Goal: Transaction & Acquisition: Obtain resource

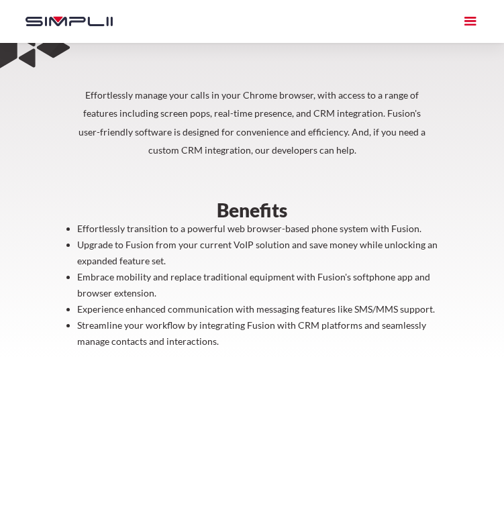
scroll to position [503, 0]
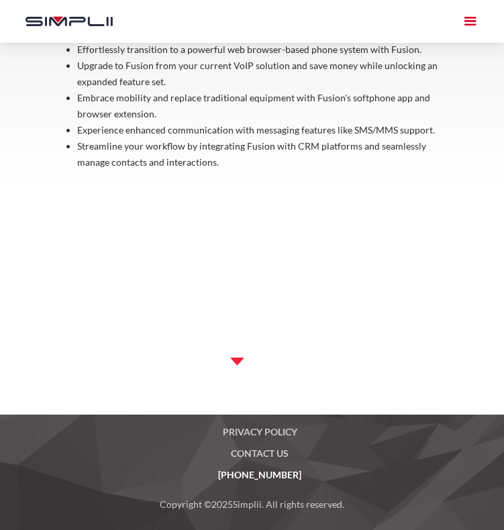
click at [229, 357] on img at bounding box center [252, 355] width 116 height 61
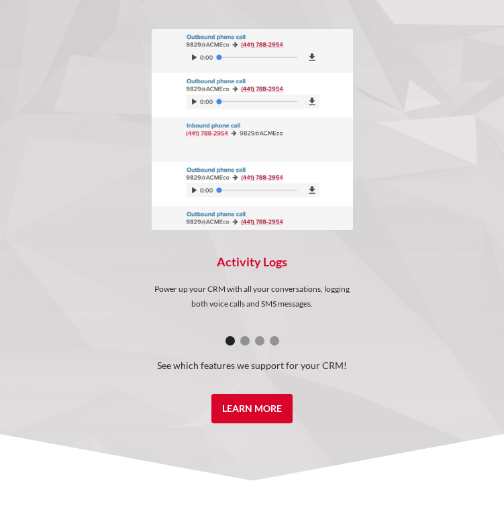
scroll to position [1073, 0]
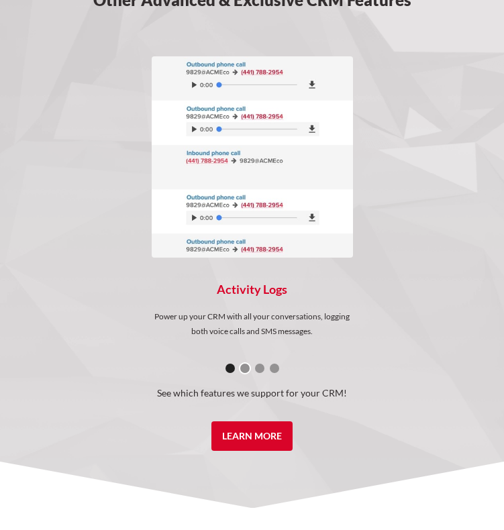
click at [244, 369] on div "Show slide 2 of 4" at bounding box center [244, 367] width 9 height 9
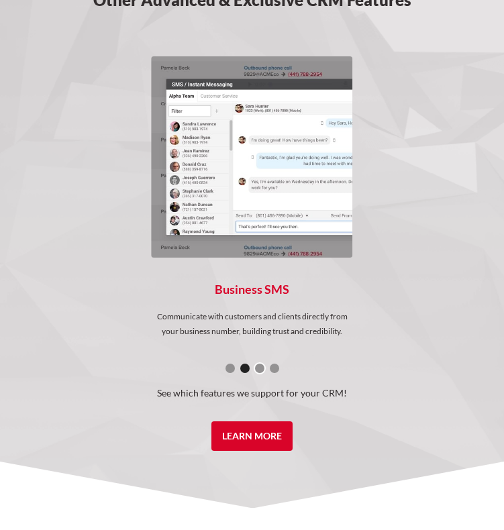
click at [262, 369] on div "Show slide 3 of 4" at bounding box center [259, 367] width 9 height 9
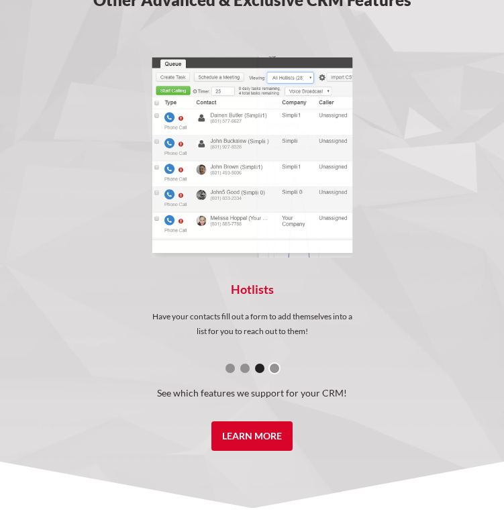
click at [274, 369] on div "Show slide 4 of 4" at bounding box center [274, 367] width 9 height 9
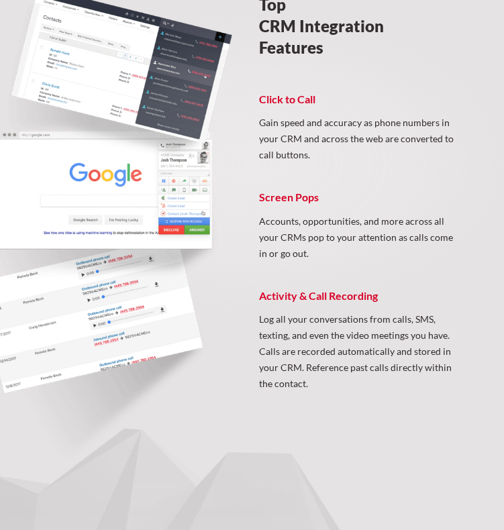
scroll to position [0, 0]
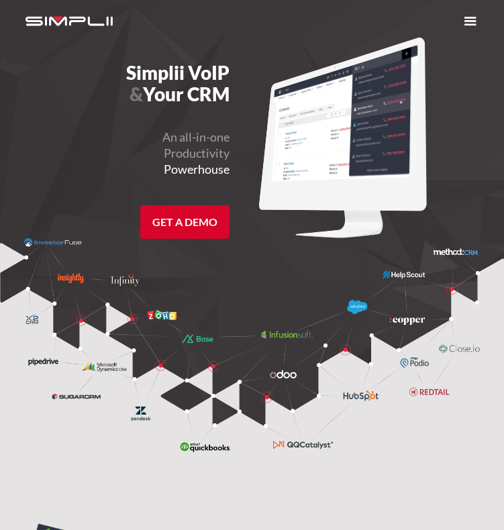
click at [471, 21] on div "menu" at bounding box center [470, 21] width 19 height 19
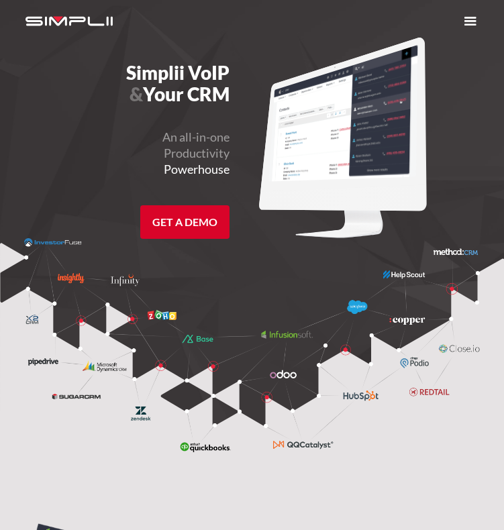
click at [428, 389] on img at bounding box center [252, 345] width 456 height 214
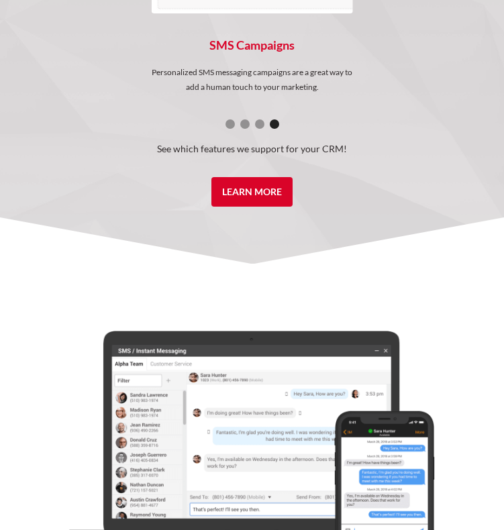
scroll to position [1149, 0]
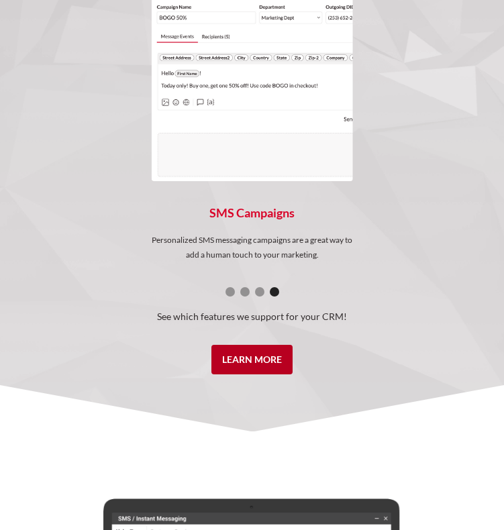
click at [279, 358] on link "Learn More" at bounding box center [251, 360] width 81 height 30
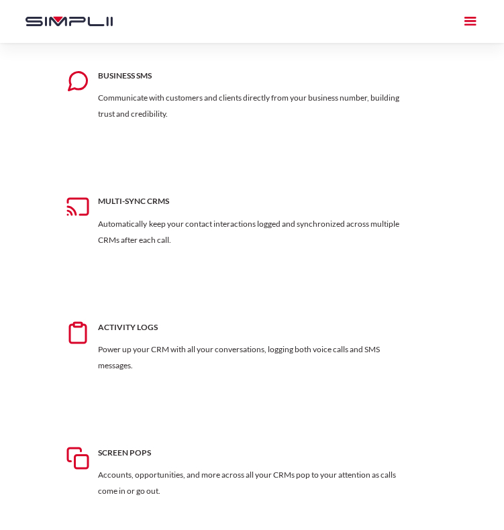
scroll to position [715, 0]
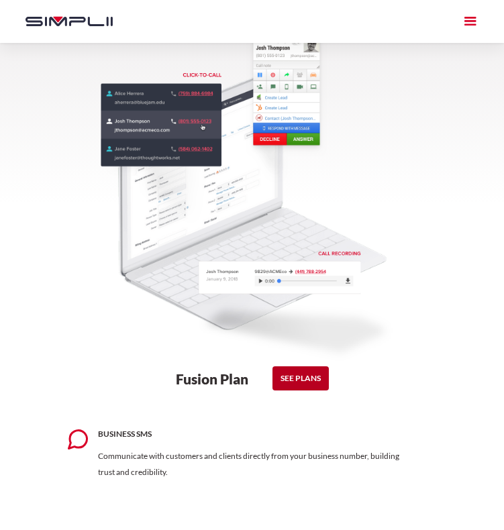
click at [308, 380] on link "See Plans" at bounding box center [300, 378] width 56 height 24
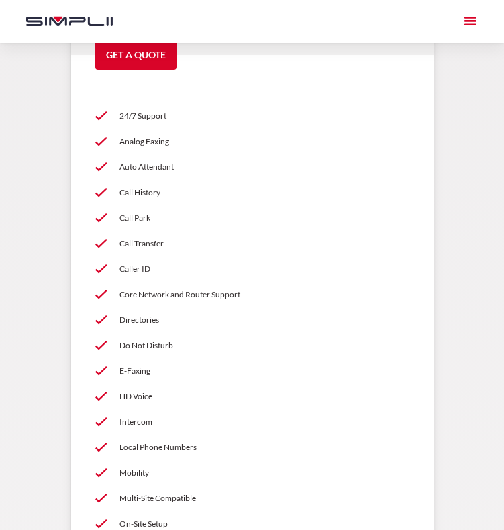
scroll to position [2324, 0]
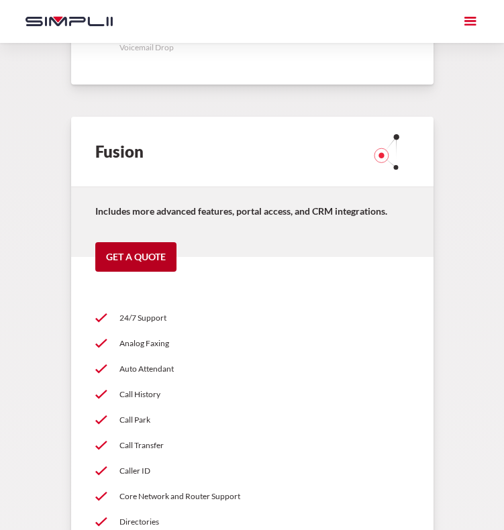
click at [153, 265] on link "Get a Quote" at bounding box center [135, 257] width 81 height 30
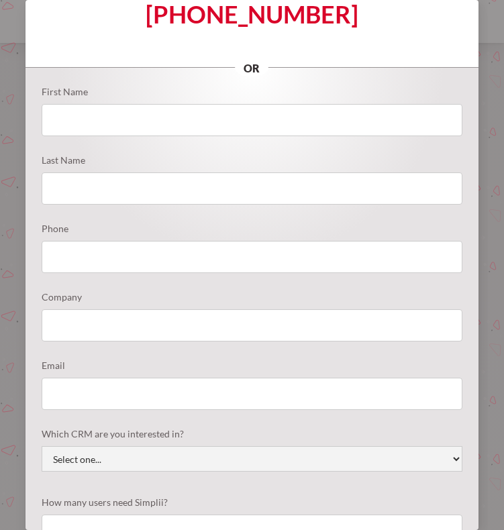
scroll to position [0, 0]
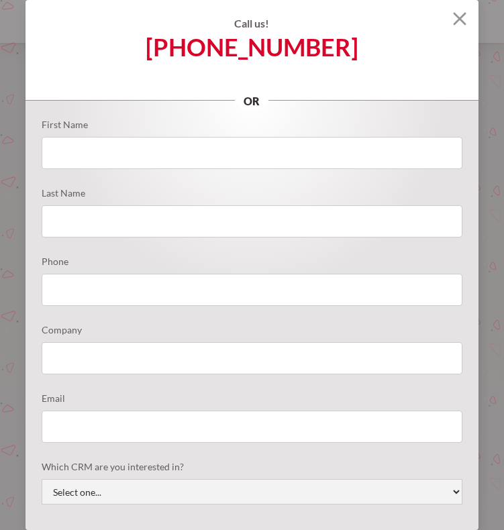
drag, startPoint x: 454, startPoint y: 21, endPoint x: 441, endPoint y: 33, distance: 17.5
click at [454, 21] on img at bounding box center [459, 18] width 13 height 13
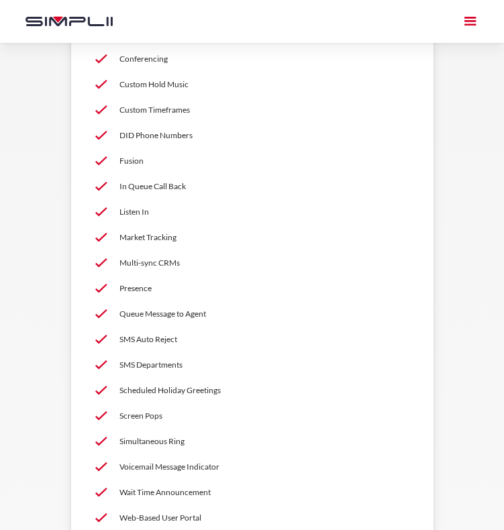
scroll to position [3933, 0]
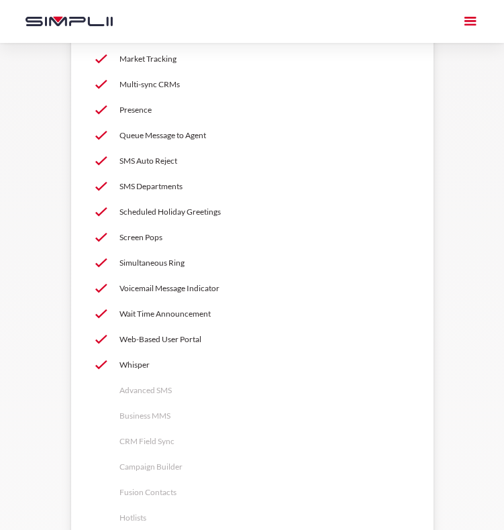
click at [141, 365] on p "Whisper" at bounding box center [264, 365] width 290 height 16
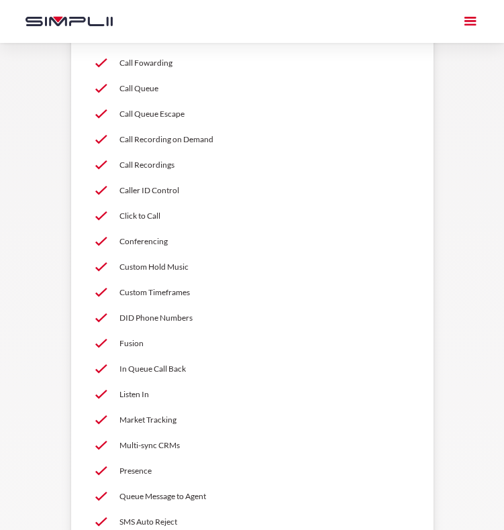
scroll to position [3394, 0]
